Goal: Information Seeking & Learning: Learn about a topic

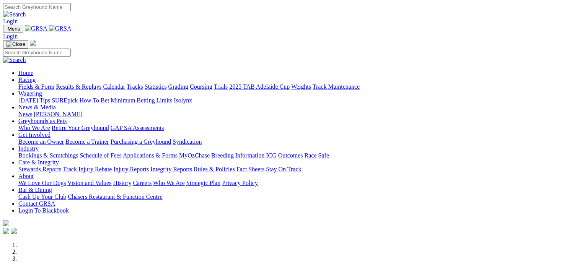
click at [31, 83] on link "Fields & Form" at bounding box center [36, 86] width 36 height 7
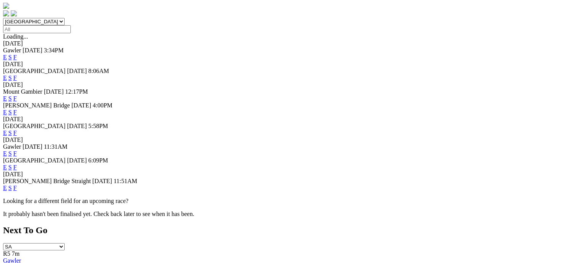
scroll to position [238, 0]
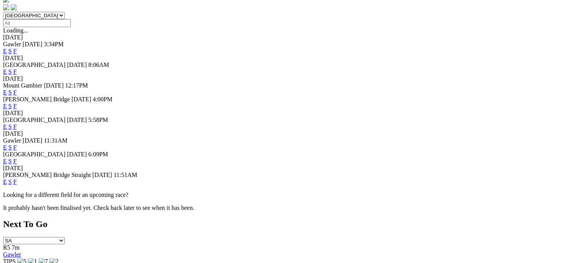
click at [7, 185] on link "E" at bounding box center [5, 182] width 4 height 7
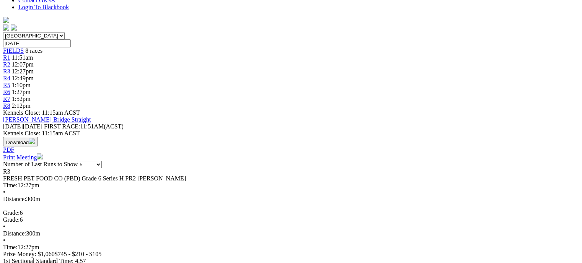
scroll to position [227, 0]
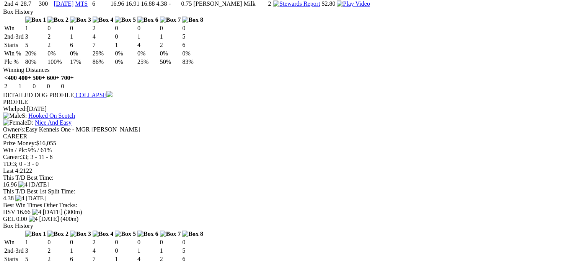
scroll to position [647, 0]
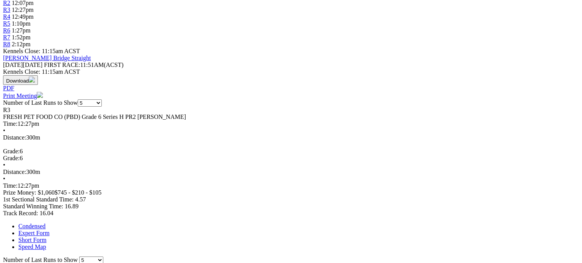
scroll to position [271, 0]
